Goal: Information Seeking & Learning: Understand process/instructions

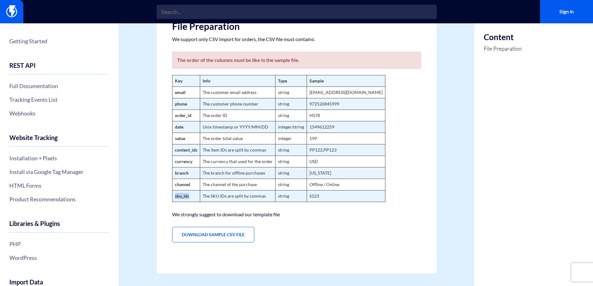
drag, startPoint x: 185, startPoint y: 196, endPoint x: 174, endPoint y: 196, distance: 11.2
click at [174, 196] on td "sku_id s" at bounding box center [186, 196] width 28 height 12
drag, startPoint x: 174, startPoint y: 185, endPoint x: 205, endPoint y: 190, distance: 31.4
click at [205, 190] on tr "channel The channel of the purchase string Offline / Online" at bounding box center [278, 185] width 213 height 12
drag, startPoint x: 175, startPoint y: 173, endPoint x: 191, endPoint y: 177, distance: 16.6
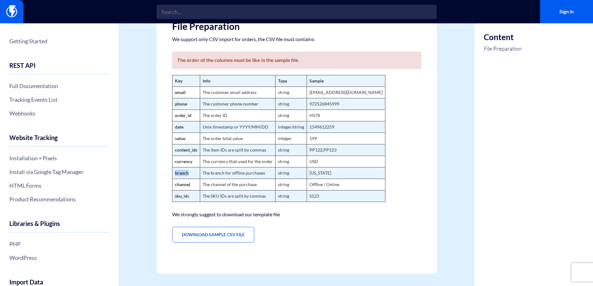
click at [191, 177] on td "branch" at bounding box center [186, 173] width 28 height 12
drag, startPoint x: 173, startPoint y: 161, endPoint x: 198, endPoint y: 166, distance: 25.0
click at [198, 166] on td "currency" at bounding box center [186, 162] width 28 height 12
click at [178, 151] on strong "content_ids" at bounding box center [186, 149] width 22 height 5
click at [177, 151] on strong "content_ids" at bounding box center [186, 149] width 22 height 5
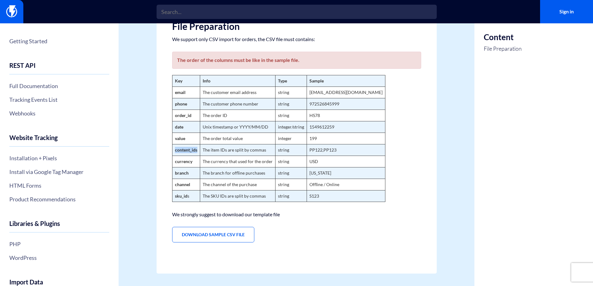
click at [177, 151] on strong "content_ids" at bounding box center [186, 149] width 22 height 5
click at [175, 139] on strong "value" at bounding box center [180, 138] width 10 height 5
click at [179, 124] on strong "date" at bounding box center [179, 126] width 8 height 5
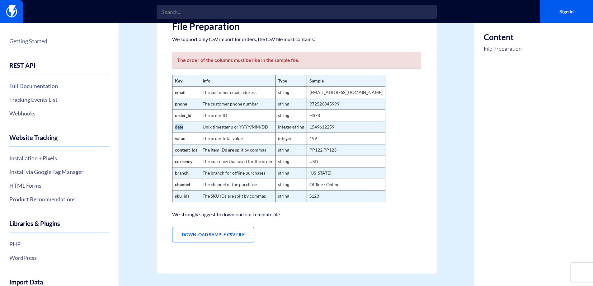
click at [179, 124] on strong "date" at bounding box center [179, 126] width 8 height 5
click at [179, 114] on strong "order_id" at bounding box center [183, 115] width 16 height 5
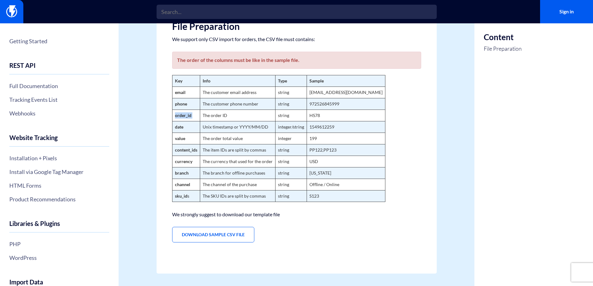
click at [179, 114] on strong "order_id" at bounding box center [183, 115] width 16 height 5
click at [180, 96] on td "email" at bounding box center [186, 93] width 28 height 12
click at [184, 103] on strong "phone" at bounding box center [181, 103] width 12 height 5
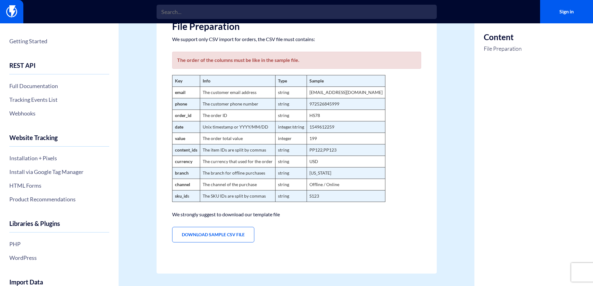
click at [182, 95] on strong "email" at bounding box center [180, 92] width 11 height 5
click at [179, 83] on strong "Key" at bounding box center [178, 80] width 7 height 5
